Goal: Information Seeking & Learning: Learn about a topic

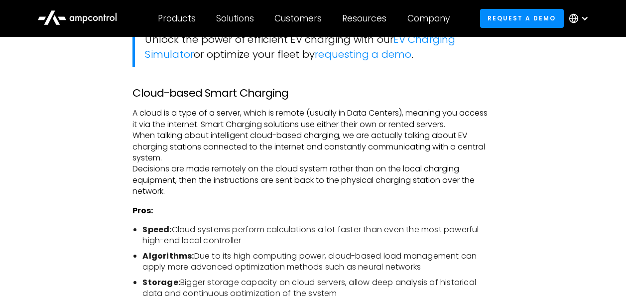
scroll to position [896, 0]
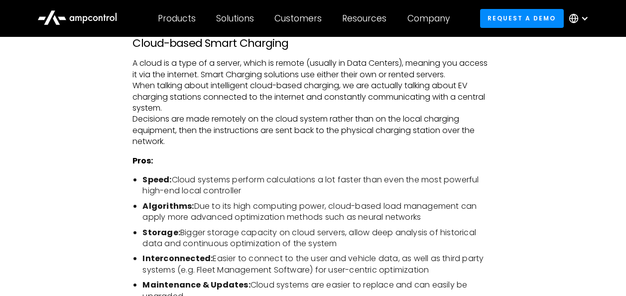
drag, startPoint x: 135, startPoint y: 121, endPoint x: 181, endPoint y: 130, distance: 46.7
click at [181, 130] on p "A cloud is a type of a server, which is remote (usually in Data Centers), meani…" at bounding box center [312, 102] width 360 height 89
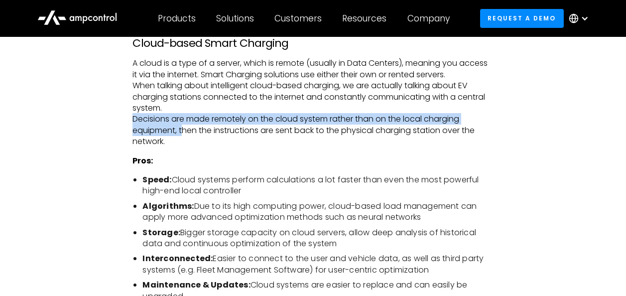
click at [271, 142] on p "A cloud is a type of a server, which is remote (usually in Data Centers), meani…" at bounding box center [312, 102] width 360 height 89
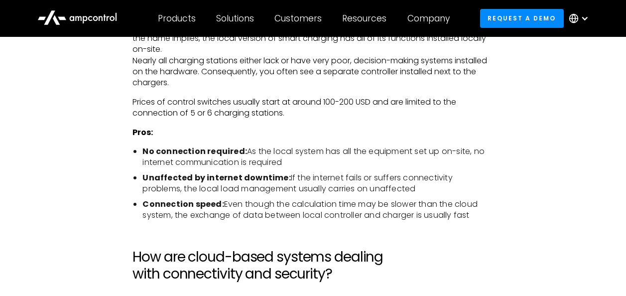
scroll to position [1244, 0]
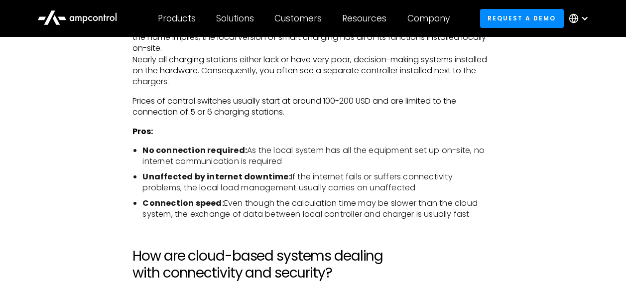
drag, startPoint x: 286, startPoint y: 161, endPoint x: 249, endPoint y: 150, distance: 38.1
click at [249, 149] on li "No connection required: As the local system has all the equipment set up on-sit…" at bounding box center [317, 156] width 350 height 22
click at [321, 190] on li "Unaffected by internet downtime: If the internet fails or suffers connectivity …" at bounding box center [317, 182] width 350 height 22
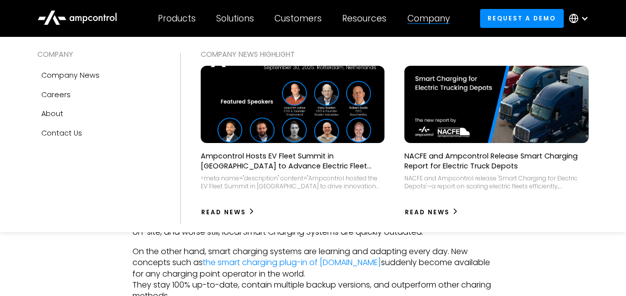
scroll to position [1942, 0]
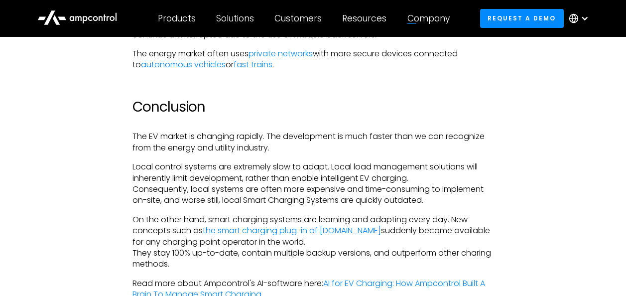
click at [487, 241] on p "On the other hand, smart charging systems are learning and adapting every day. …" at bounding box center [312, 242] width 360 height 56
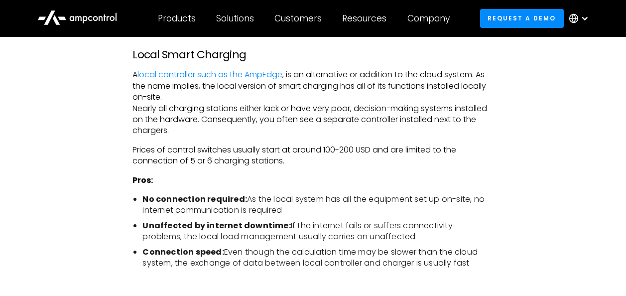
scroll to position [1244, 0]
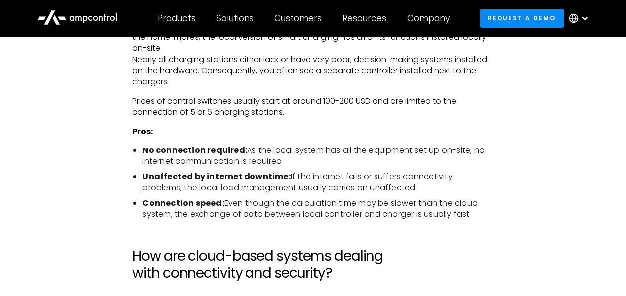
drag, startPoint x: 376, startPoint y: 187, endPoint x: 284, endPoint y: 178, distance: 92.0
click at [284, 178] on li "Unaffected by internet downtime: If the internet fails or suffers connectivity …" at bounding box center [317, 182] width 350 height 22
click at [397, 185] on li "Unaffected by internet downtime: If the internet fails or suffers connectivity …" at bounding box center [317, 182] width 350 height 22
click at [377, 182] on li "Unaffected by internet downtime: If the internet fails or suffers connectivity …" at bounding box center [317, 182] width 350 height 22
drag, startPoint x: 377, startPoint y: 189, endPoint x: 286, endPoint y: 179, distance: 91.7
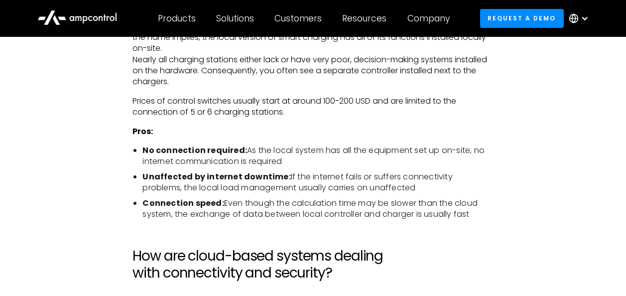
click at [286, 178] on li "Unaffected by internet downtime: If the internet fails or suffers connectivity …" at bounding box center [317, 182] width 350 height 22
click at [346, 192] on li "Unaffected by internet downtime: If the internet fails or suffers connectivity …" at bounding box center [317, 182] width 350 height 22
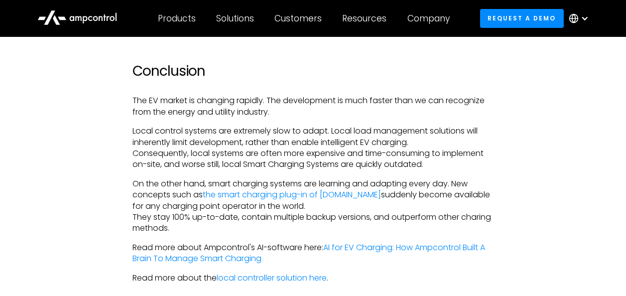
scroll to position [2041, 0]
